Goal: Task Accomplishment & Management: Manage account settings

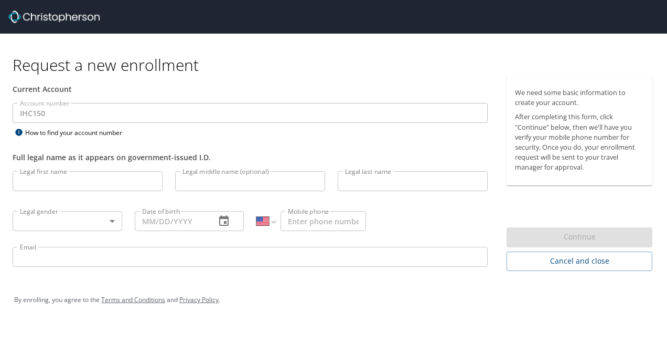
select select "US"
click at [36, 188] on input "Legal first name" at bounding box center [88, 181] width 150 height 20
type input "Ben"
type input "Keidan"
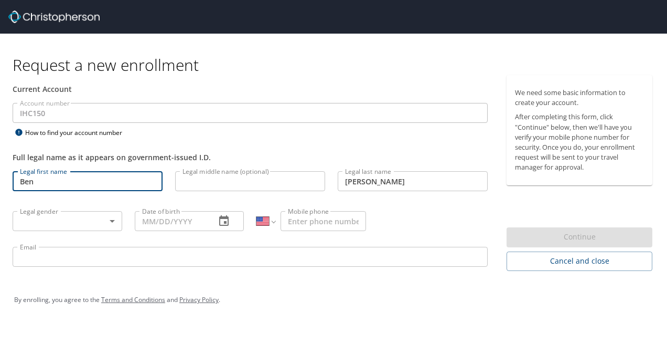
type input "ben.keidan@imail.org"
click at [115, 217] on body "Request a new enrollment Current Account Account number IHC150 Account number H…" at bounding box center [333, 177] width 667 height 354
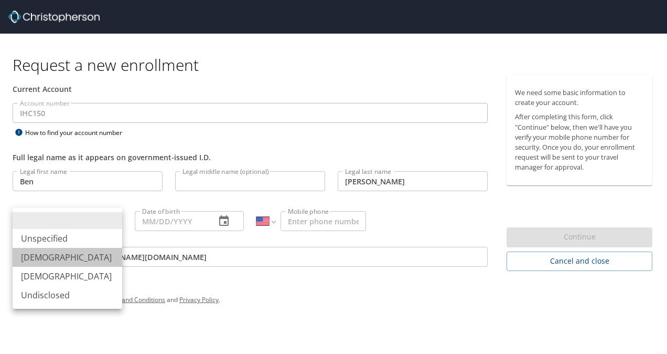
click at [70, 251] on li "Male" at bounding box center [68, 257] width 110 height 19
type input "Male"
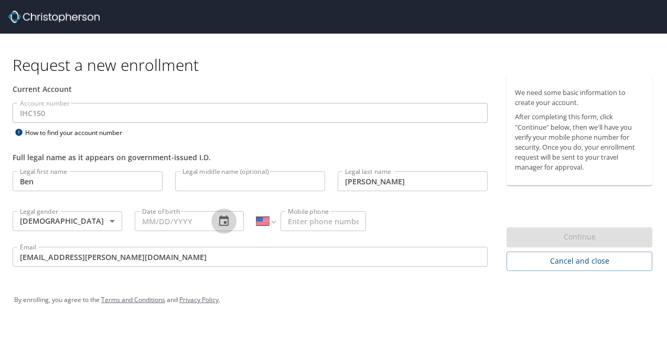
click at [227, 218] on icon "button" at bounding box center [224, 221] width 13 height 13
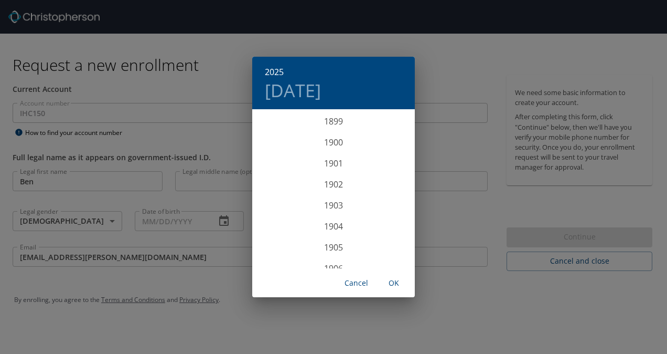
scroll to position [2582, 0]
click at [167, 219] on div "2025 Mon, Oct 13 1899 1900 1901 1902 1903 1904 1905 1906 1907 1908 1909 1910 19…" at bounding box center [333, 177] width 667 height 354
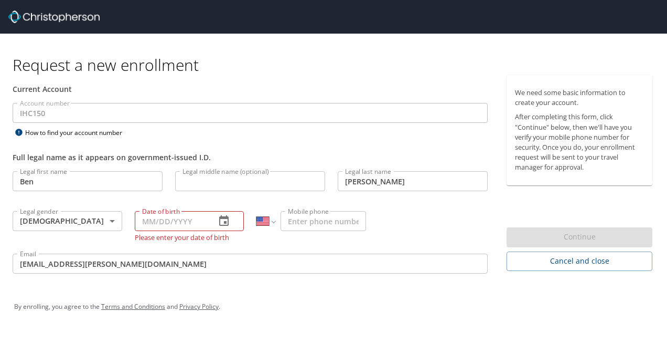
click at [145, 218] on input "Date of birth" at bounding box center [171, 221] width 73 height 20
type input "03/02/1973"
type input "1 (303) 241-5960"
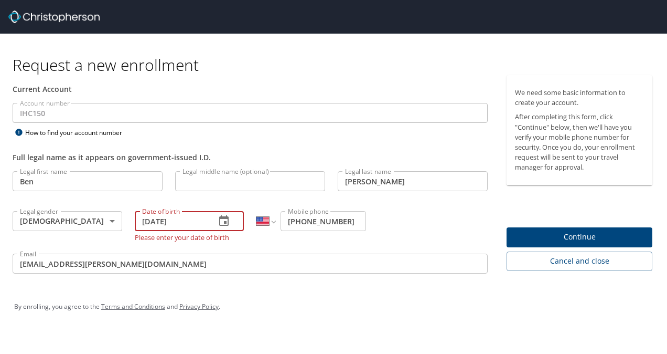
click at [576, 235] on span "Continue" at bounding box center [579, 236] width 129 height 13
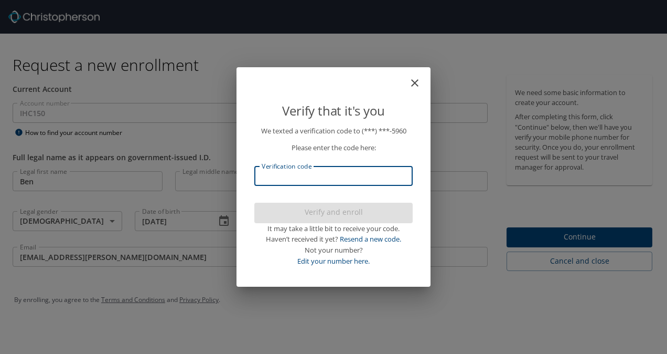
click at [301, 172] on input "Verification code" at bounding box center [333, 176] width 158 height 20
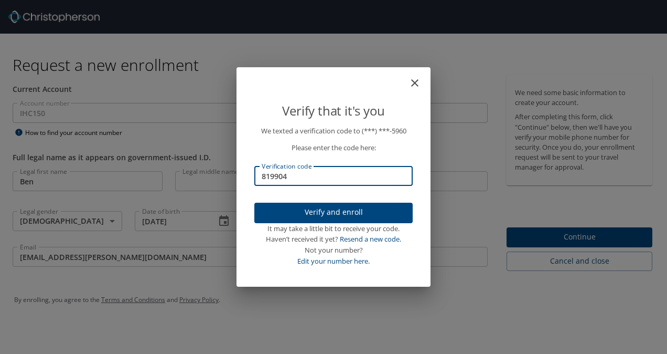
type input "819904"
click at [328, 212] on span "Verify and enroll" at bounding box center [334, 212] width 142 height 13
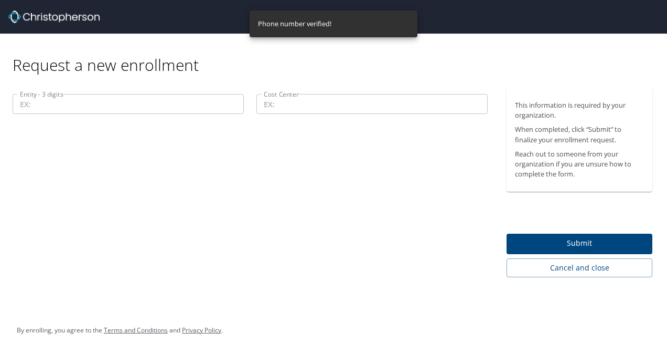
click at [154, 105] on input "Entity - 3 digits" at bounding box center [128, 104] width 231 height 20
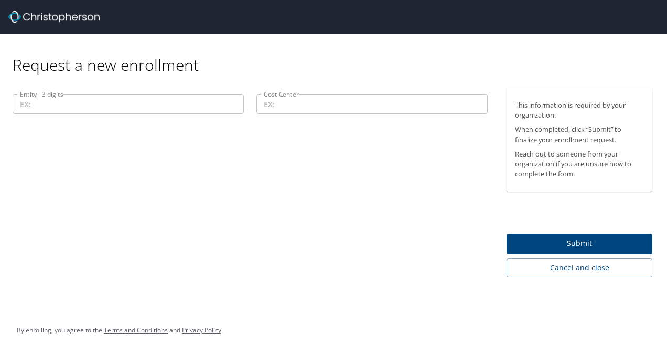
click at [163, 166] on div "Entity - 3 digits Entity - 3 digits Cost Center Cost Center" at bounding box center [250, 182] width 501 height 189
click at [62, 63] on div "Request a new enrollment" at bounding box center [337, 54] width 649 height 41
click at [313, 102] on input "Cost Center" at bounding box center [372, 104] width 231 height 20
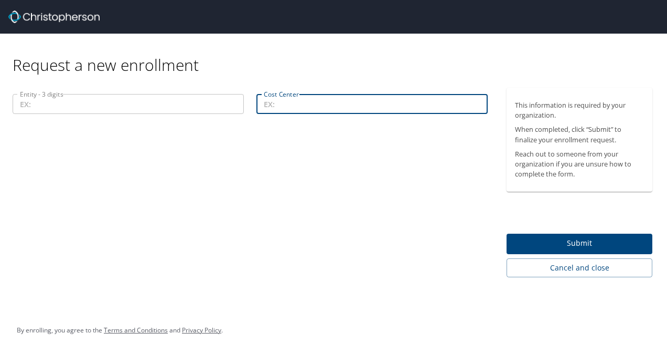
click at [99, 95] on input "Entity - 3 digits" at bounding box center [128, 104] width 231 height 20
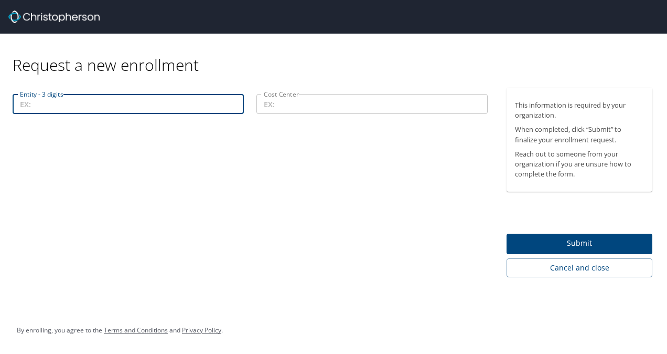
click at [51, 104] on input "Entity - 3 digits" at bounding box center [128, 104] width 231 height 20
paste input "00299"
type input "00299"
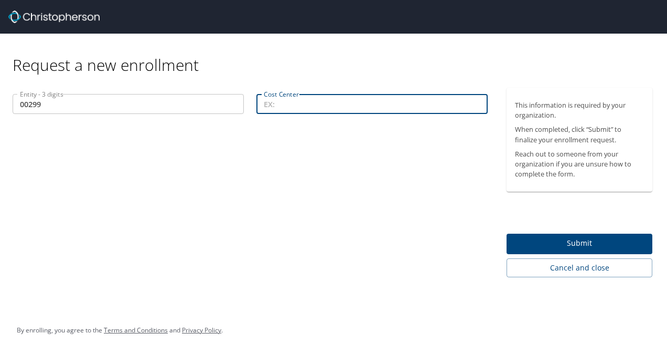
click at [351, 95] on input "Cost Center" at bounding box center [372, 104] width 231 height 20
type input "76801"
click at [581, 240] on span "Submit" at bounding box center [579, 243] width 129 height 13
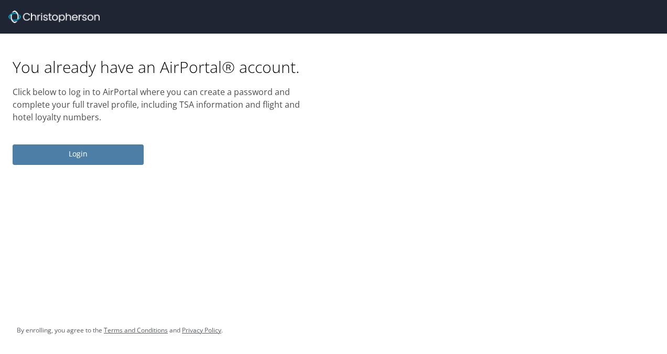
click at [93, 153] on span "Login" at bounding box center [78, 153] width 114 height 13
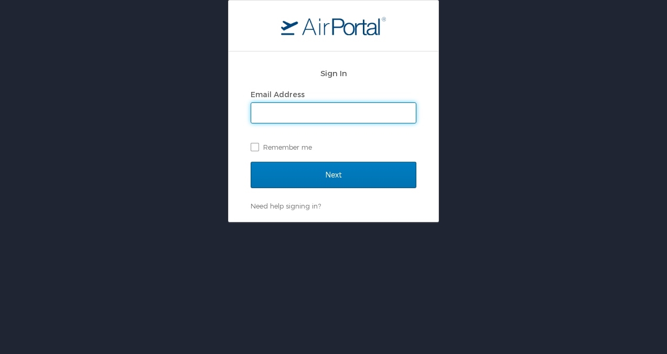
click at [314, 105] on input "Email Address" at bounding box center [333, 113] width 165 height 20
type input "ben.keidan@imail.org"
click at [253, 150] on label "Remember me" at bounding box center [334, 147] width 166 height 16
click at [253, 150] on input "Remember me" at bounding box center [254, 146] width 7 height 7
checkbox input "true"
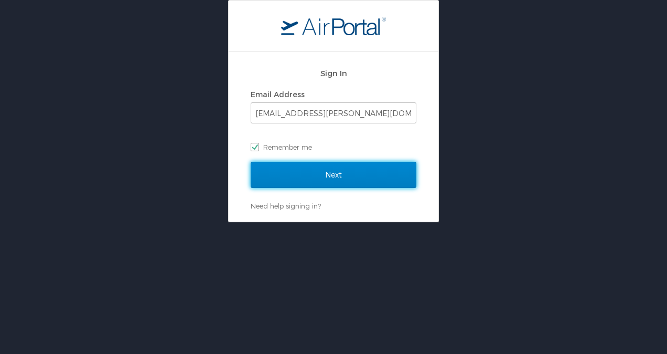
click at [289, 182] on input "Next" at bounding box center [334, 175] width 166 height 26
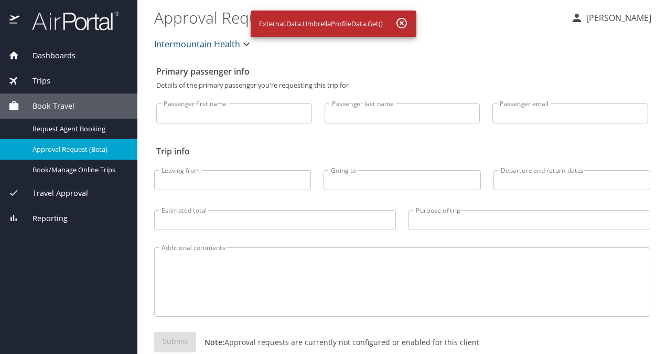
click at [257, 119] on input "Passenger first name" at bounding box center [234, 113] width 156 height 20
type input "Benjamin"
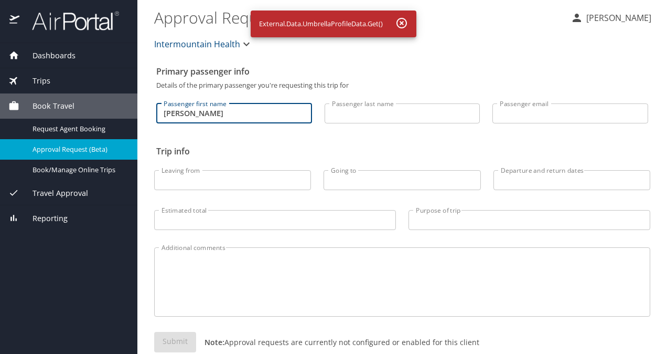
type input "Keidan"
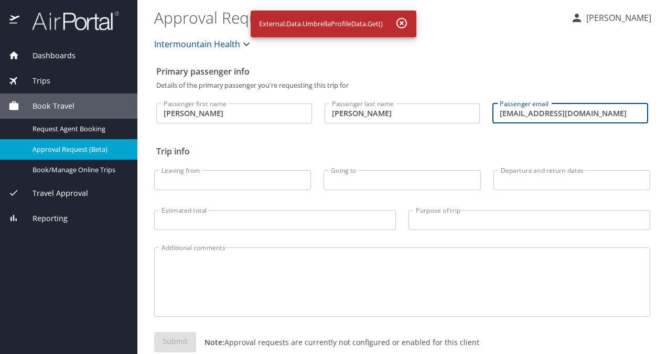
drag, startPoint x: 593, startPoint y: 114, endPoint x: 413, endPoint y: 112, distance: 180.5
click at [413, 112] on div "Passenger first name Benjamin Passenger first name Passenger last name Keidan P…" at bounding box center [402, 111] width 505 height 44
type input "[EMAIL_ADDRESS][PERSON_NAME][DOMAIN_NAME]"
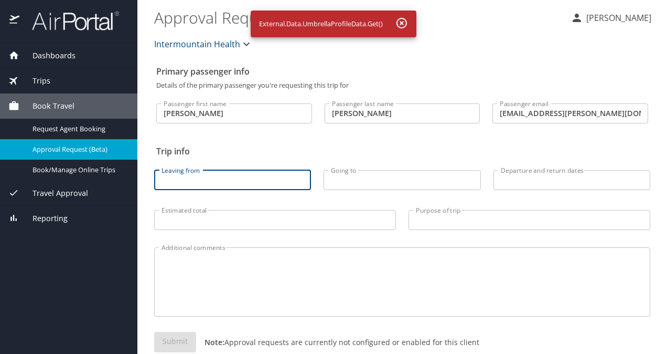
click at [211, 178] on input "Leaving from" at bounding box center [232, 180] width 157 height 20
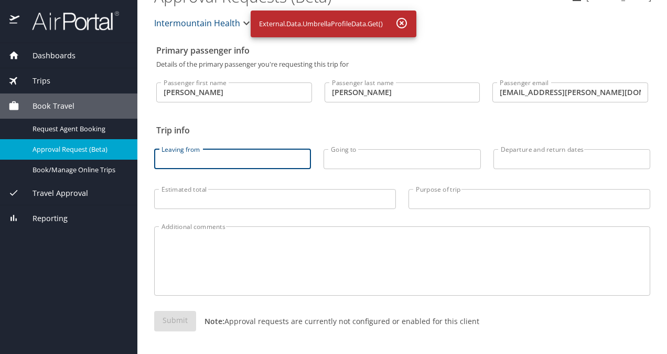
click at [404, 24] on icon "button" at bounding box center [402, 23] width 10 height 10
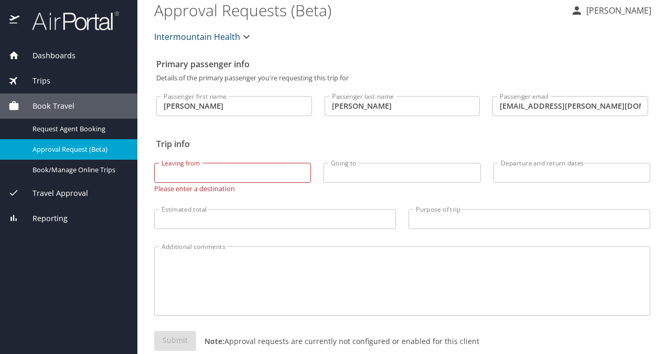
scroll to position [0, 0]
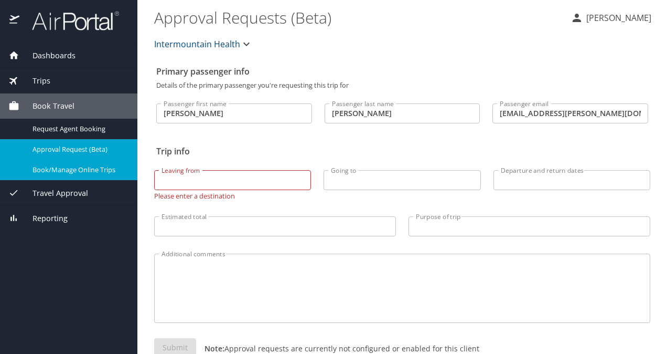
click at [91, 164] on div "Book/Manage Online Trips" at bounding box center [68, 170] width 121 height 12
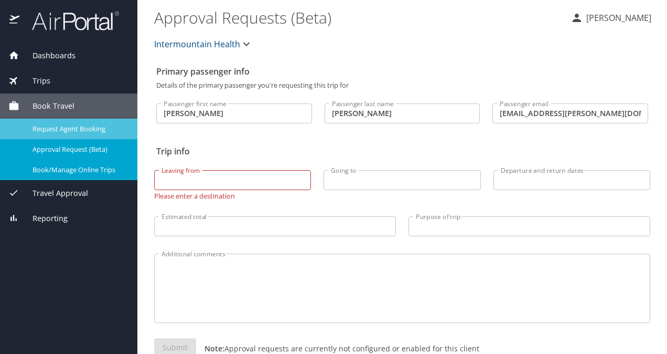
click at [64, 128] on span "Request Agent Booking" at bounding box center [79, 129] width 92 height 10
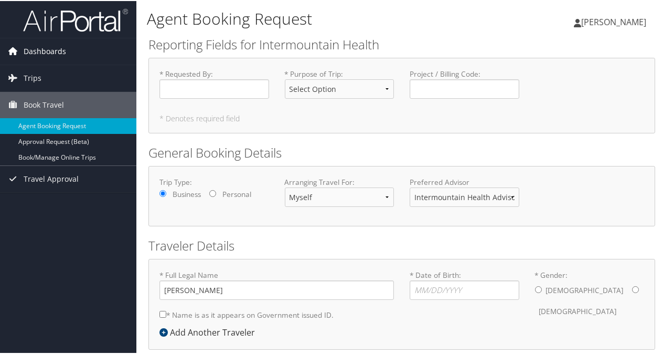
click at [20, 48] on icon at bounding box center [13, 50] width 16 height 16
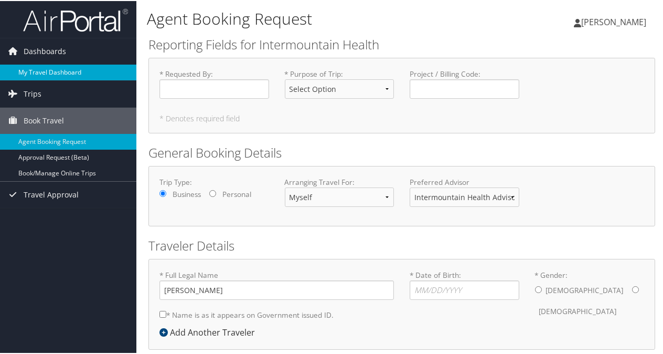
click at [43, 67] on link "My Travel Dashboard" at bounding box center [68, 71] width 136 height 16
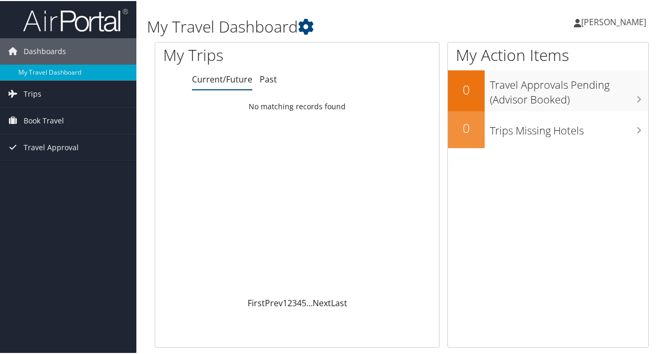
click at [611, 20] on span "[PERSON_NAME]" at bounding box center [613, 21] width 65 height 12
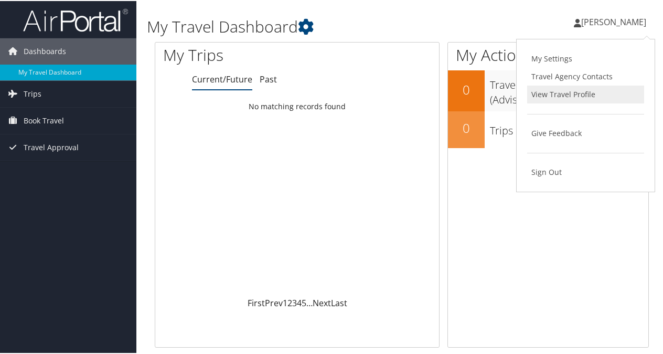
click at [579, 93] on link "View Travel Profile" at bounding box center [585, 93] width 117 height 18
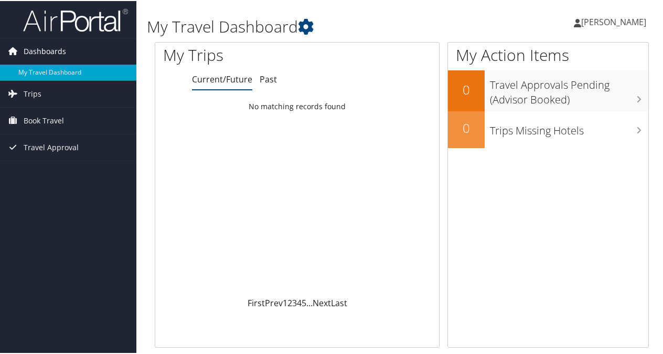
click at [41, 51] on span "Dashboards" at bounding box center [45, 50] width 43 height 26
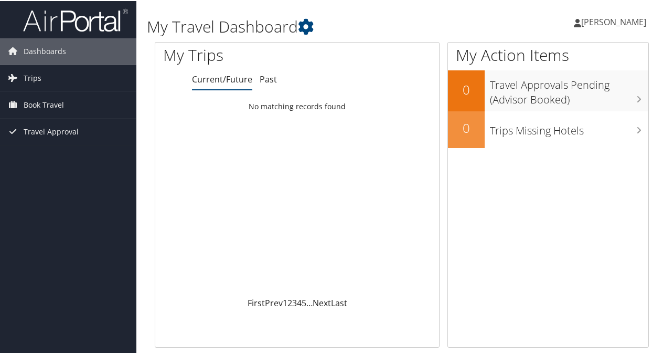
click at [619, 24] on span "[PERSON_NAME]" at bounding box center [613, 21] width 65 height 12
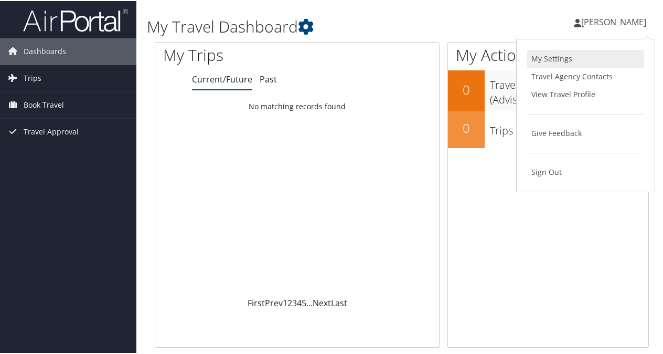
click at [551, 55] on link "My Settings" at bounding box center [585, 58] width 117 height 18
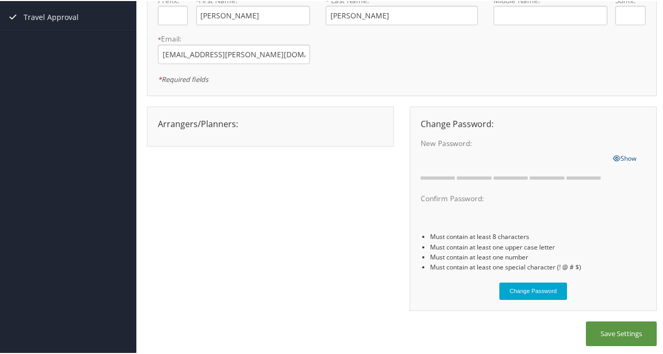
scroll to position [115, 0]
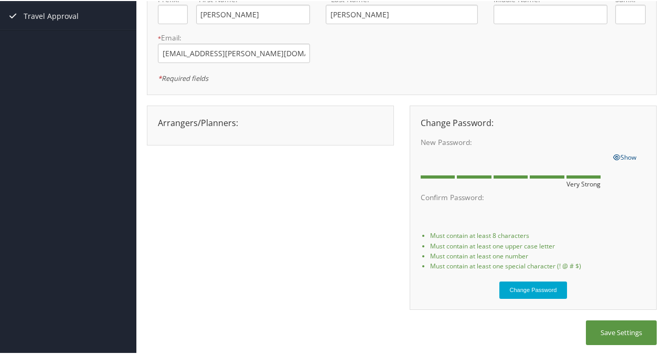
click at [410, 152] on div "Change Password: New Password: One or more of the requirements are not met Show…" at bounding box center [533, 206] width 247 height 205
drag, startPoint x: 417, startPoint y: 149, endPoint x: 621, endPoint y: 153, distance: 204.7
click at [621, 153] on span "Show" at bounding box center [625, 156] width 23 height 9
click at [362, 196] on div "Arrangers/Planners: Edit Arrangers & Planners Amanda Aagard Amanda Cole Amy Lov…" at bounding box center [402, 211] width 510 height 215
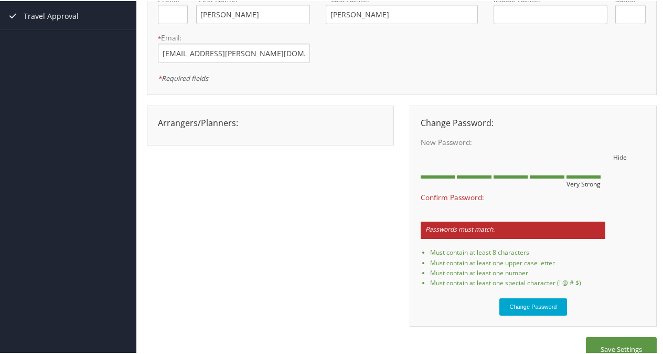
click at [413, 157] on div "New Password: One or more of the requirements are not met" at bounding box center [513, 155] width 200 height 38
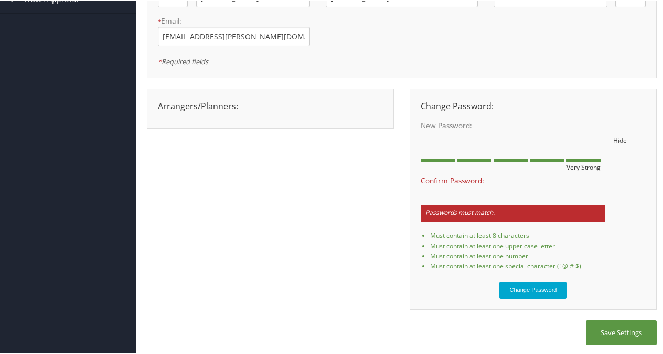
scroll to position [115, 0]
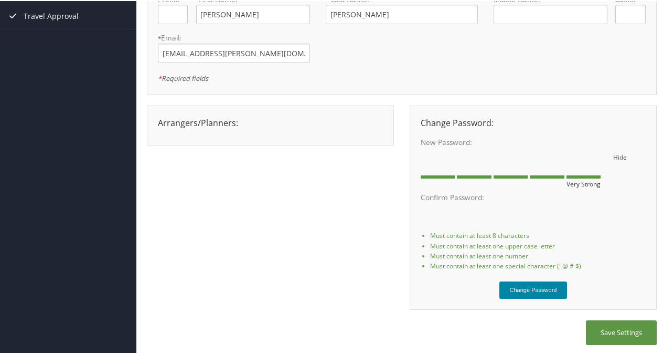
click at [519, 284] on button "Change Password" at bounding box center [534, 288] width 68 height 17
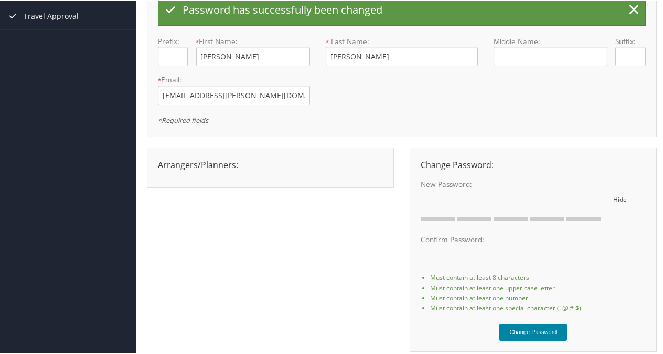
scroll to position [0, 0]
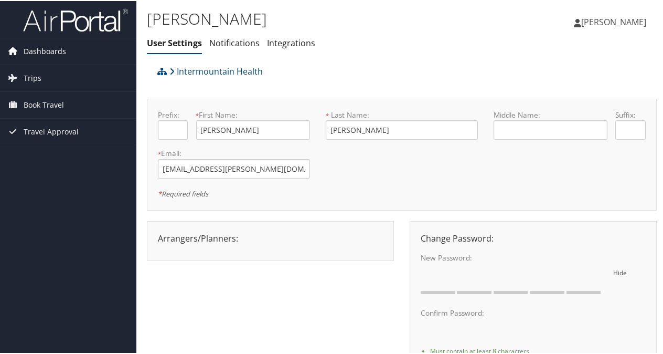
click at [43, 45] on span "Dashboards" at bounding box center [45, 50] width 43 height 26
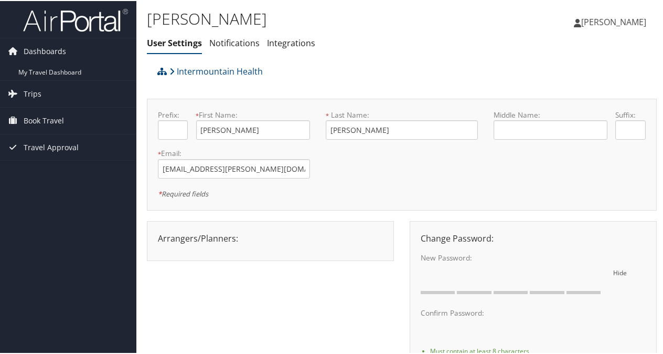
click at [604, 18] on span "[PERSON_NAME]" at bounding box center [613, 21] width 65 height 12
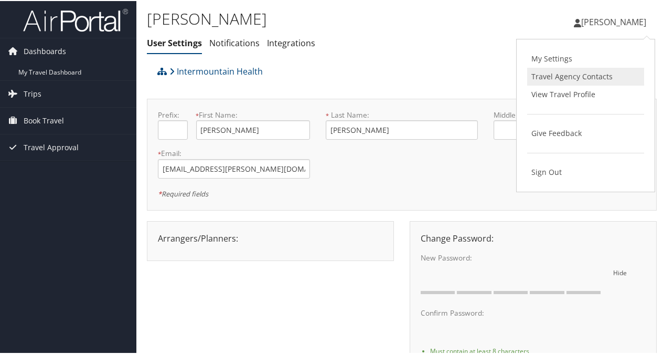
click at [573, 77] on link "Travel Agency Contacts" at bounding box center [585, 76] width 117 height 18
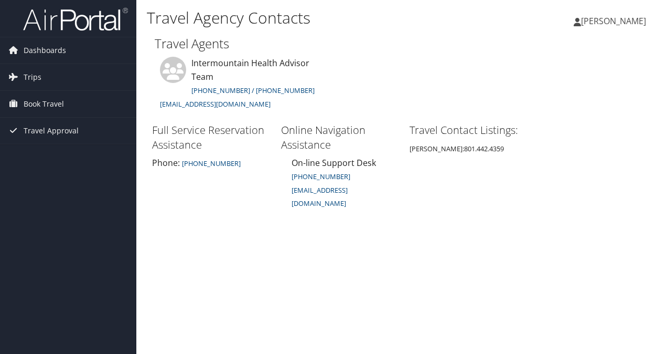
click at [631, 17] on span "[PERSON_NAME]" at bounding box center [613, 21] width 65 height 12
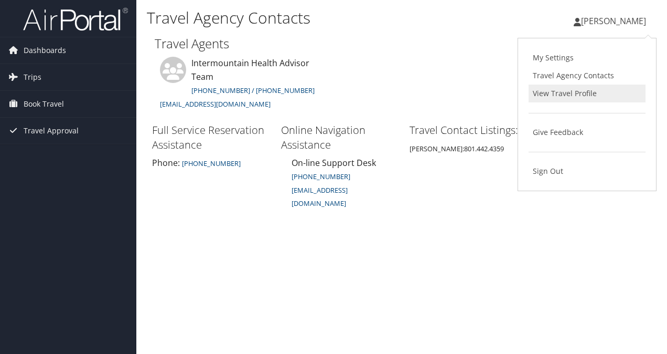
click at [564, 95] on link "View Travel Profile" at bounding box center [587, 93] width 117 height 18
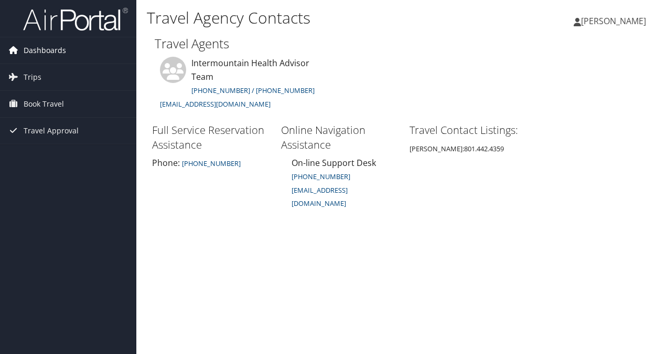
click at [30, 47] on span "Dashboards" at bounding box center [45, 50] width 43 height 26
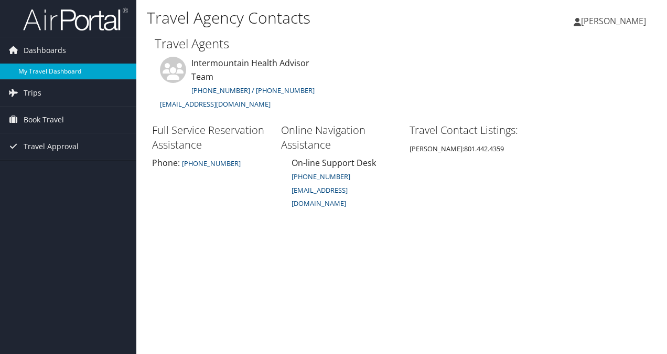
click at [33, 64] on link "My Travel Dashboard" at bounding box center [68, 71] width 136 height 16
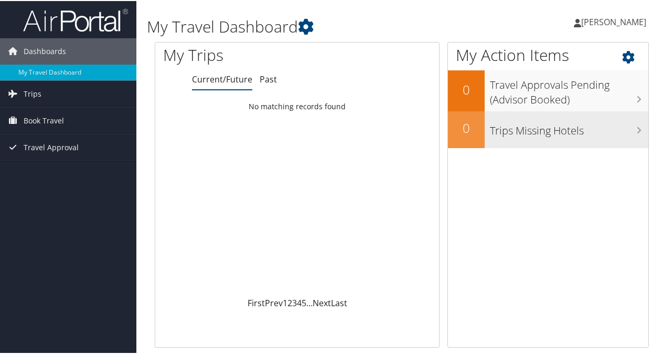
click at [636, 128] on icon at bounding box center [638, 129] width 5 height 8
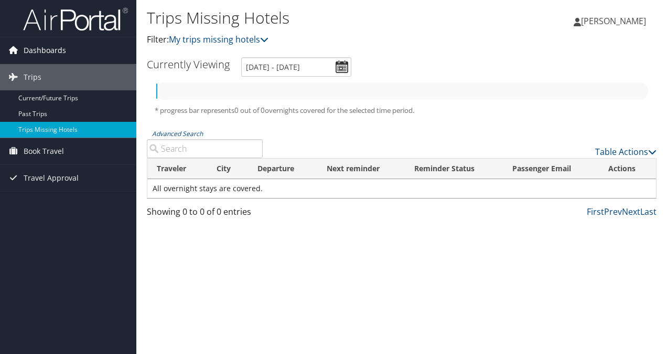
click at [24, 48] on span "Dashboards" at bounding box center [45, 50] width 43 height 26
